Goal: Check status: Check status

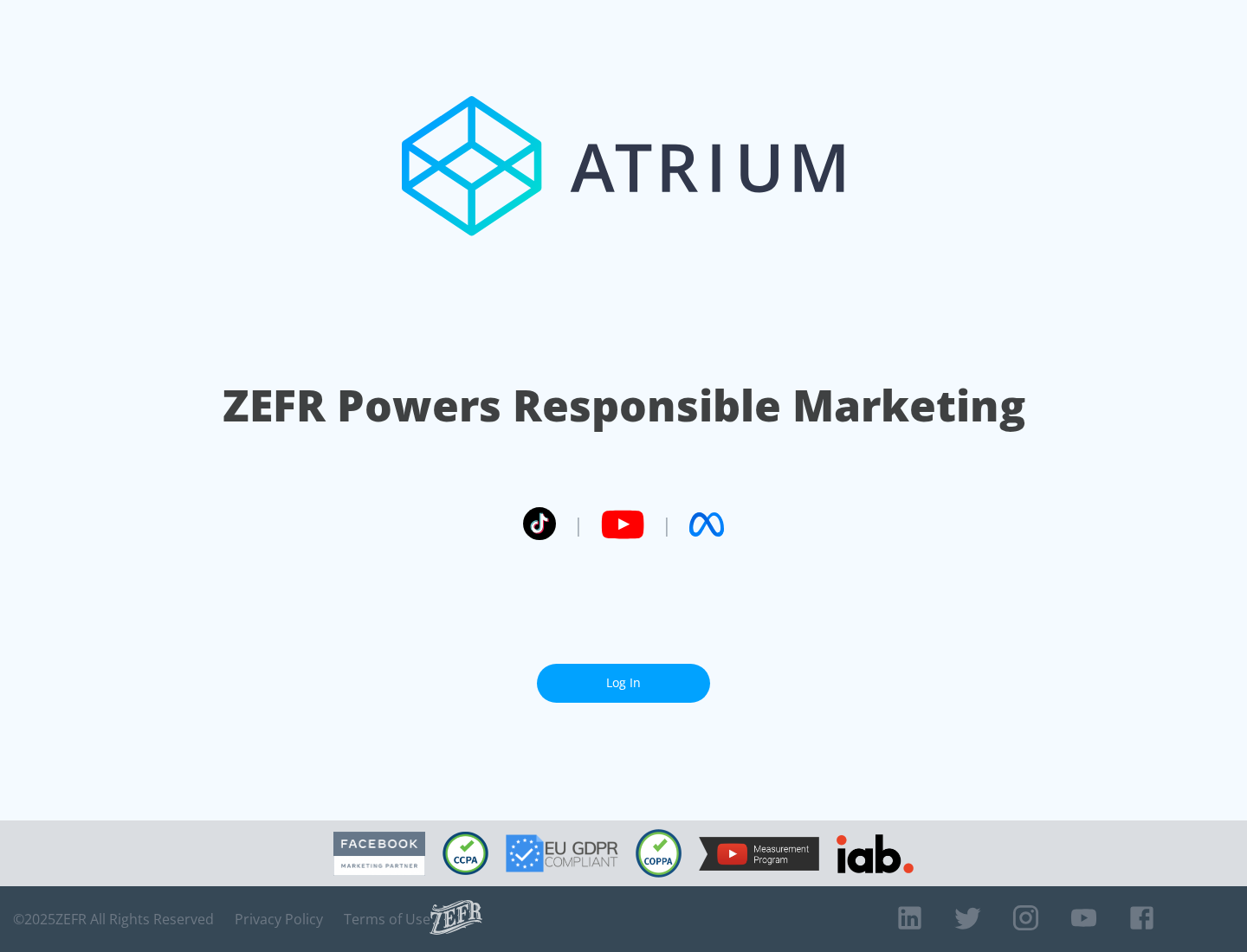
click at [623, 676] on link "Log In" at bounding box center [624, 684] width 173 height 39
